Goal: Task Accomplishment & Management: Use online tool/utility

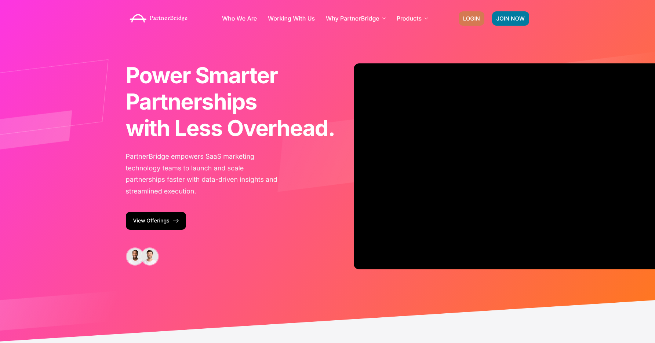
click at [468, 14] on link "LOGIN" at bounding box center [472, 18] width 26 height 14
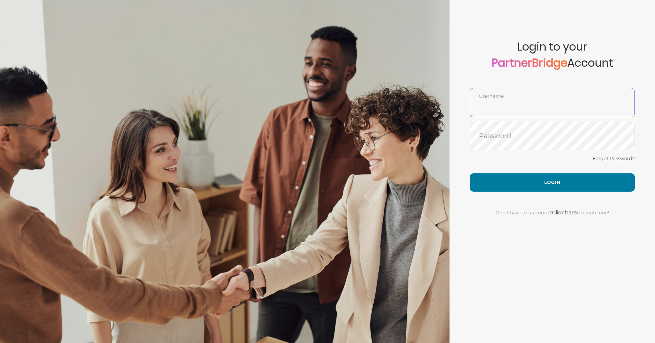
type input "DemoUser"
click at [465, 181] on form "Account created successfully! Please enter your username and password below to …" at bounding box center [551, 171] width 205 height 343
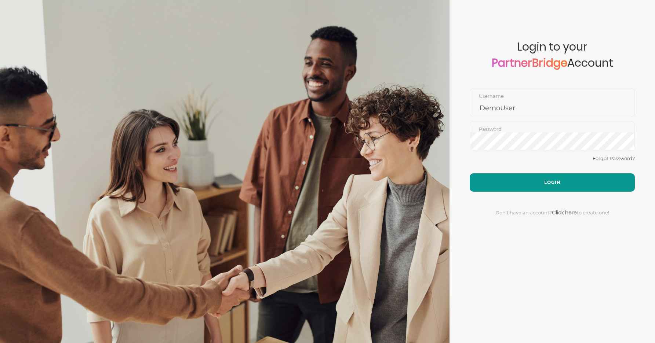
drag, startPoint x: 487, startPoint y: 184, endPoint x: 479, endPoint y: 183, distance: 8.1
click at [487, 183] on button "Login" at bounding box center [552, 183] width 165 height 18
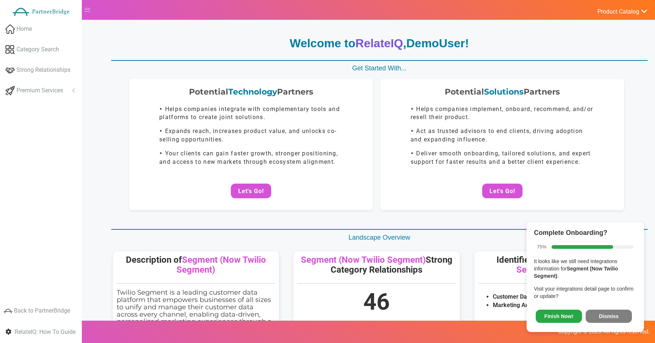
click at [506, 185] on button "Let's Go!" at bounding box center [502, 191] width 40 height 15
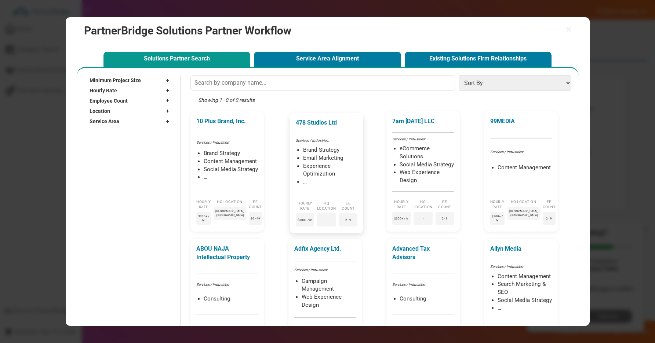
click at [338, 144] on div "478 Studios Ltd Services / Industries: Brand Strategy Email Marketing Experienc…" at bounding box center [326, 173] width 73 height 120
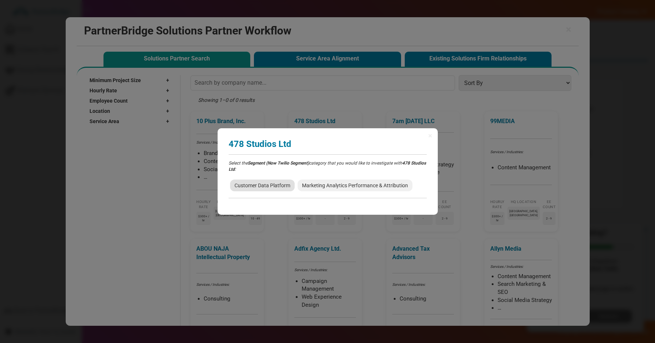
click at [276, 189] on span "Customer Data Platform" at bounding box center [262, 186] width 65 height 12
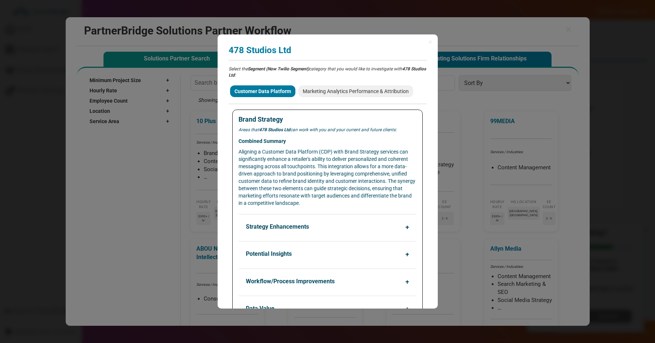
drag, startPoint x: 404, startPoint y: 97, endPoint x: 420, endPoint y: 98, distance: 16.2
copy span "Marketing Analytics Performance & Attribution"
drag, startPoint x: 418, startPoint y: 97, endPoint x: 307, endPoint y: 99, distance: 111.2
click at [307, 98] on div "Customer Data Platform Marketing Analytics Performance & Attribution" at bounding box center [328, 91] width 198 height 15
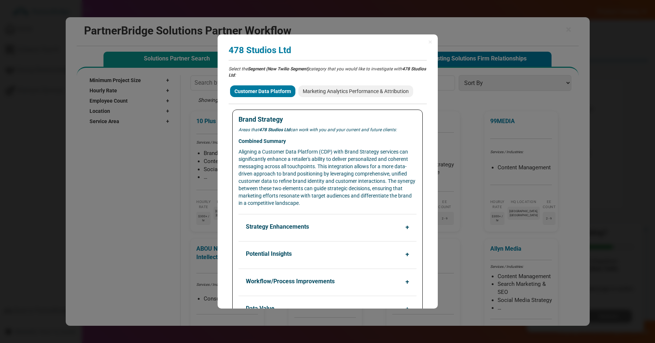
click at [431, 42] on span "×" at bounding box center [430, 41] width 4 height 7
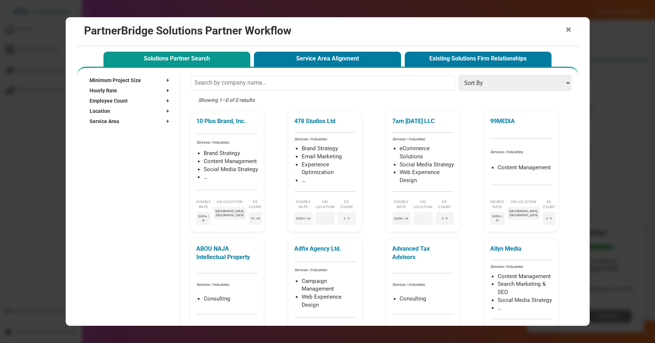
drag, startPoint x: 565, startPoint y: 31, endPoint x: 534, endPoint y: 14, distance: 35.9
click at [566, 31] on span "×" at bounding box center [569, 30] width 6 height 10
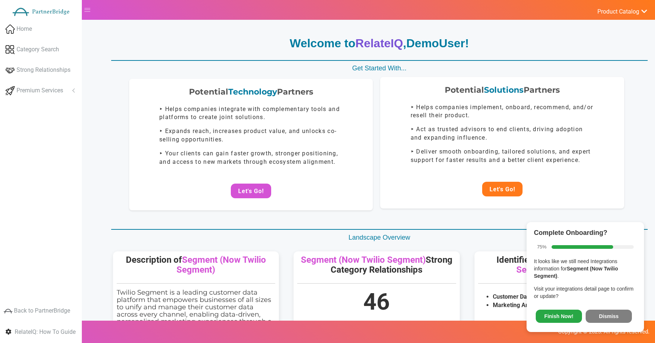
click at [488, 187] on button "Let's Go!" at bounding box center [502, 189] width 40 height 15
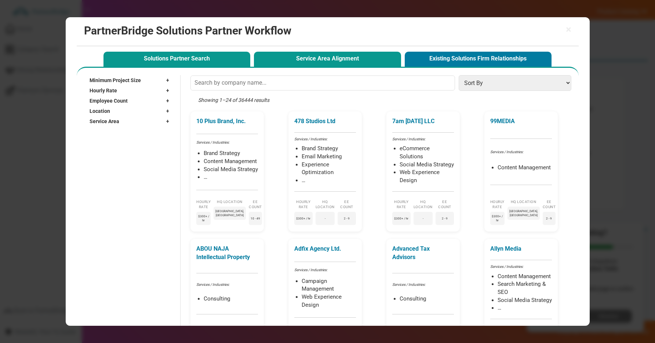
click at [343, 59] on button "Service Area Alignment" at bounding box center [327, 59] width 147 height 15
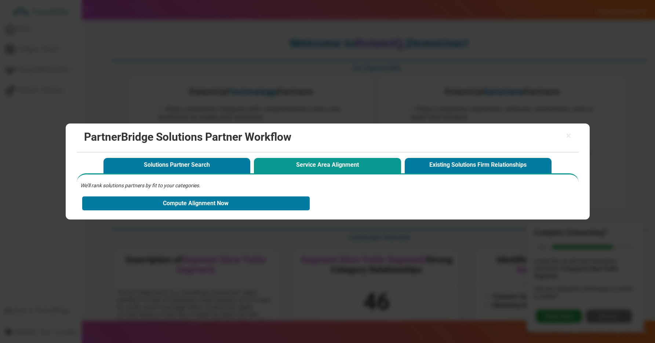
drag, startPoint x: 314, startPoint y: 81, endPoint x: 327, endPoint y: 84, distance: 13.4
click at [316, 81] on div "× PartnerBridge Solutions Partner Workflow Solutions Partner Search Service Are…" at bounding box center [327, 171] width 655 height 343
click at [567, 135] on span "×" at bounding box center [569, 136] width 6 height 10
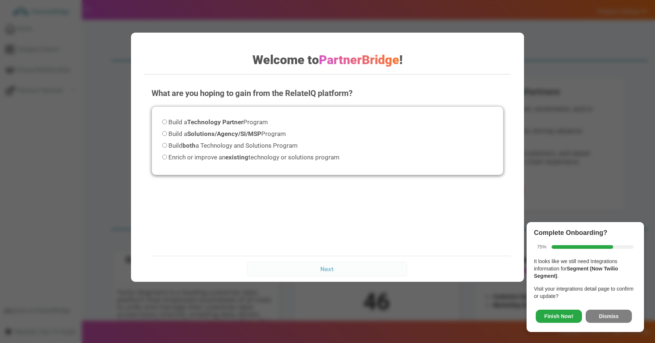
drag, startPoint x: 239, startPoint y: 288, endPoint x: 18, endPoint y: 228, distance: 229.6
click at [18, 228] on div "Welcome to PartnerBridge ! What are you hoping to gain from the RelateIQ platfo…" at bounding box center [327, 171] width 655 height 343
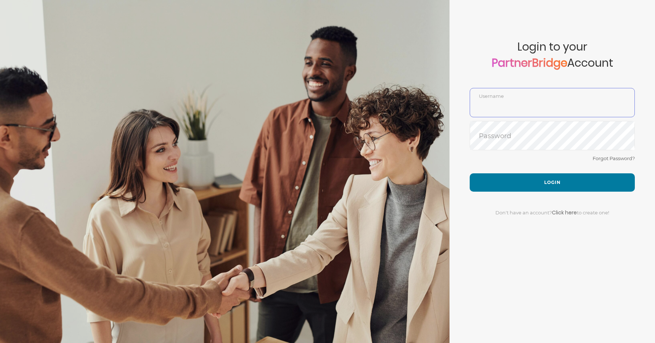
type input "DemoUser"
click at [549, 170] on div "Forgot Password?" at bounding box center [552, 163] width 165 height 19
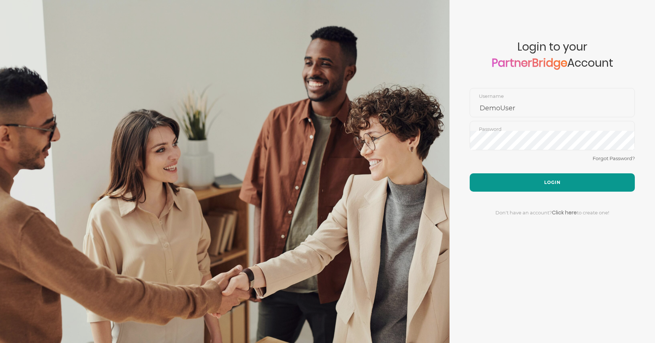
click at [553, 178] on button "Login" at bounding box center [552, 183] width 165 height 18
type input "DemoUser"
click at [507, 179] on button "Login" at bounding box center [552, 183] width 165 height 18
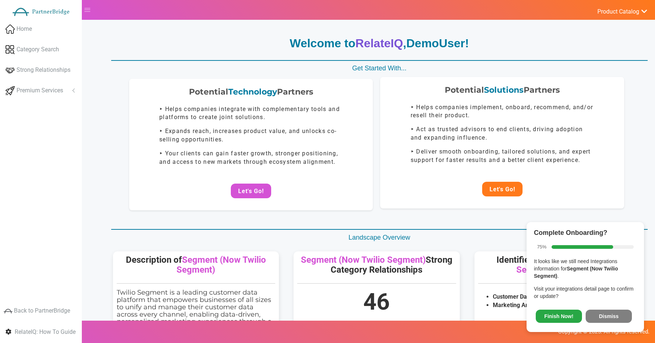
click at [521, 190] on button "Let's Go!" at bounding box center [502, 189] width 40 height 15
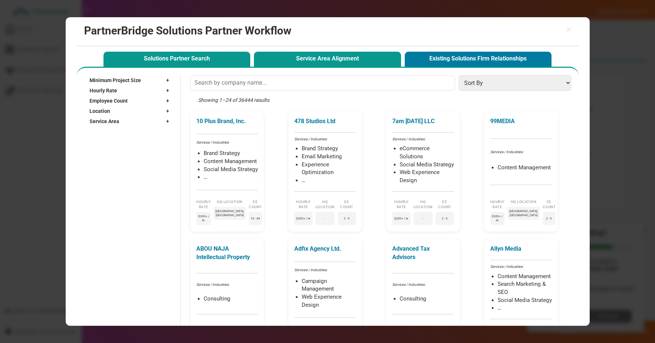
click at [284, 55] on button "Service Area Alignment" at bounding box center [327, 59] width 147 height 15
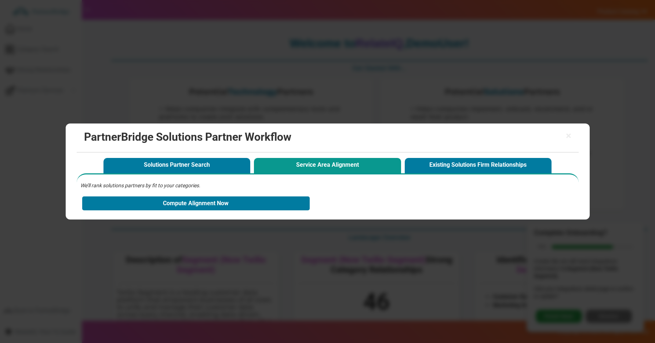
click at [297, 113] on div "× PartnerBridge Solutions Partner Workflow Solutions Partner Search Service Are…" at bounding box center [327, 171] width 655 height 343
click at [568, 136] on span "×" at bounding box center [569, 136] width 6 height 10
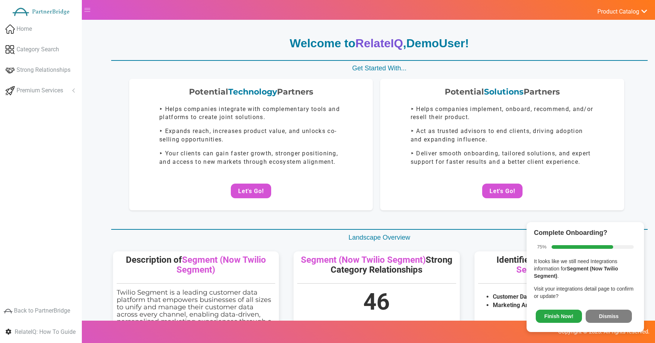
click at [494, 185] on button "Let's Go!" at bounding box center [502, 191] width 40 height 15
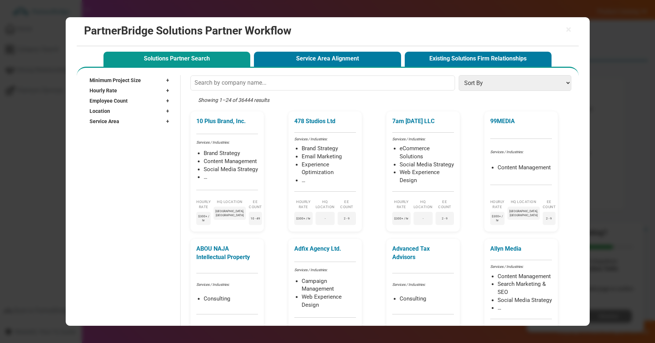
click at [361, 48] on span "Solutions Partner Search Service Area Alignment Existing Solutions Firm Relatio…" at bounding box center [328, 56] width 502 height 21
click at [353, 55] on button "Service Area Alignment" at bounding box center [327, 59] width 147 height 15
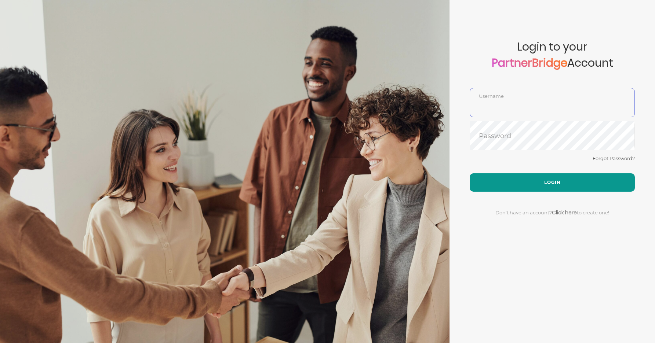
type input "DemoUser"
click at [584, 176] on button "Login" at bounding box center [552, 183] width 165 height 18
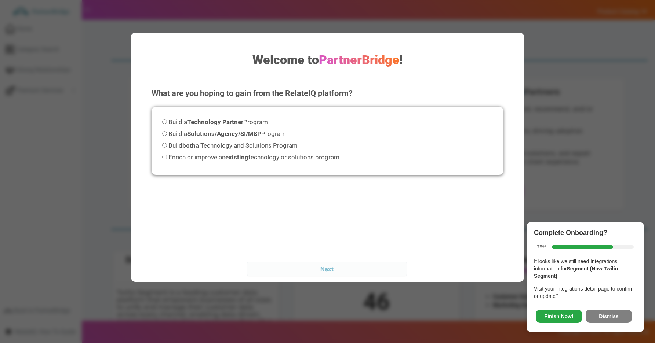
click at [98, 33] on div "Welcome to PartnerBridge ! What are you hoping to gain from the RelateIQ platfo…" at bounding box center [327, 171] width 655 height 343
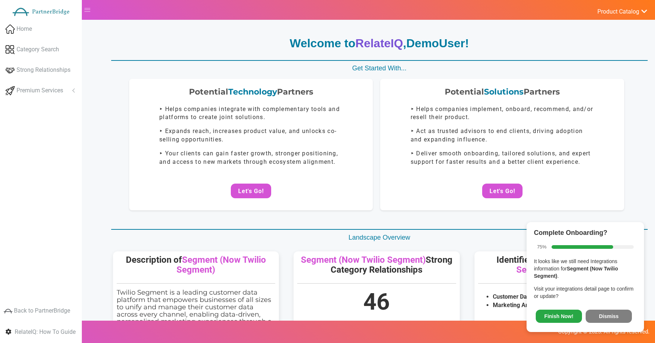
click at [507, 185] on button "Let's Go!" at bounding box center [502, 191] width 40 height 15
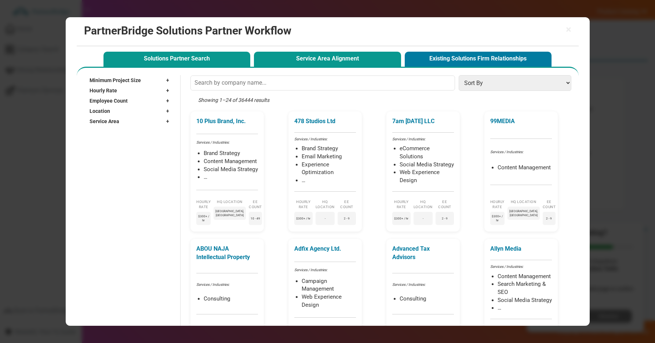
click at [331, 57] on button "Service Area Alignment" at bounding box center [327, 59] width 147 height 15
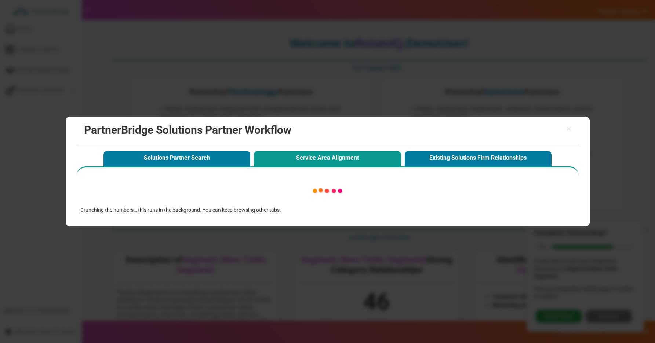
click at [322, 195] on img at bounding box center [327, 191] width 89 height 32
click at [330, 80] on div "× PartnerBridge Solutions Partner Workflow Solutions Partner Search Service Are…" at bounding box center [327, 171] width 655 height 343
drag, startPoint x: 567, startPoint y: 129, endPoint x: 500, endPoint y: 92, distance: 76.4
click at [567, 128] on span "×" at bounding box center [569, 129] width 6 height 10
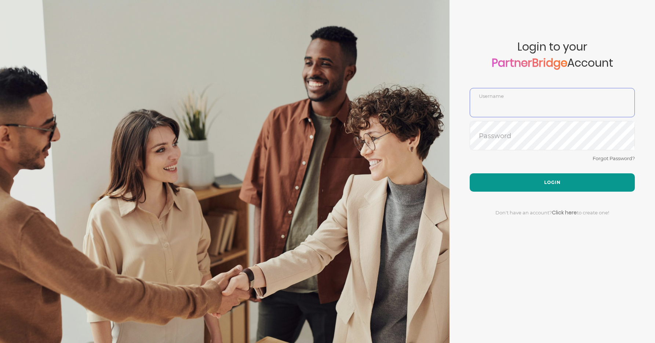
type input "DemoUser"
click at [519, 176] on button "Login" at bounding box center [552, 183] width 165 height 18
